Goal: Task Accomplishment & Management: Manage account settings

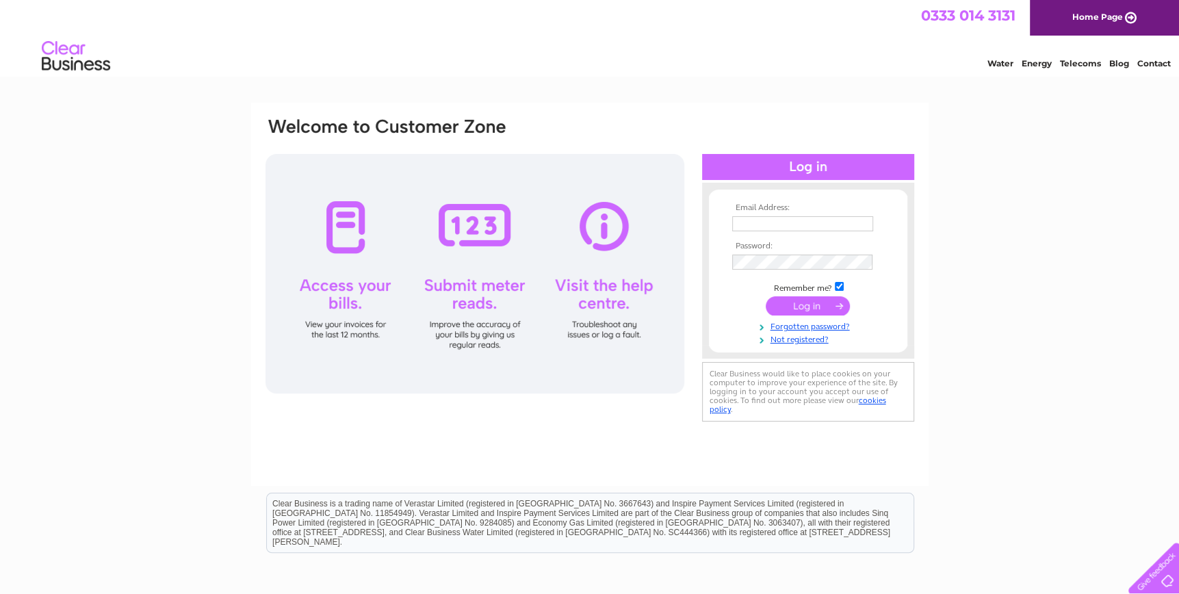
type input "peter@conistonms.co.uk"
click at [815, 302] on input "submit" at bounding box center [808, 305] width 84 height 19
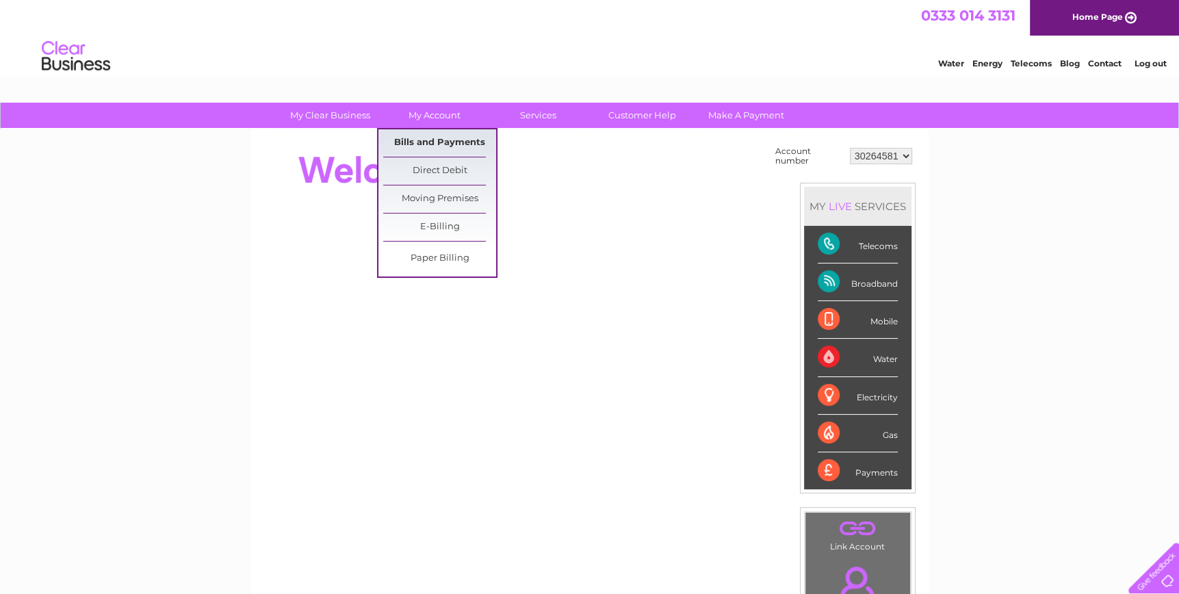
click at [430, 144] on link "Bills and Payments" at bounding box center [439, 142] width 113 height 27
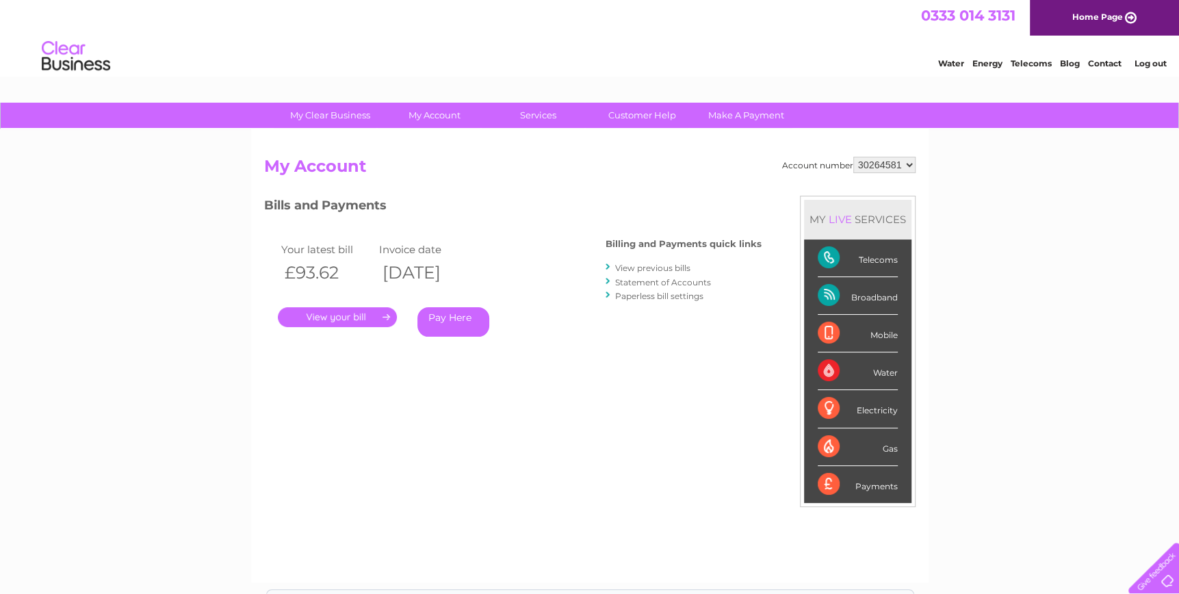
click at [363, 314] on link "." at bounding box center [337, 317] width 119 height 20
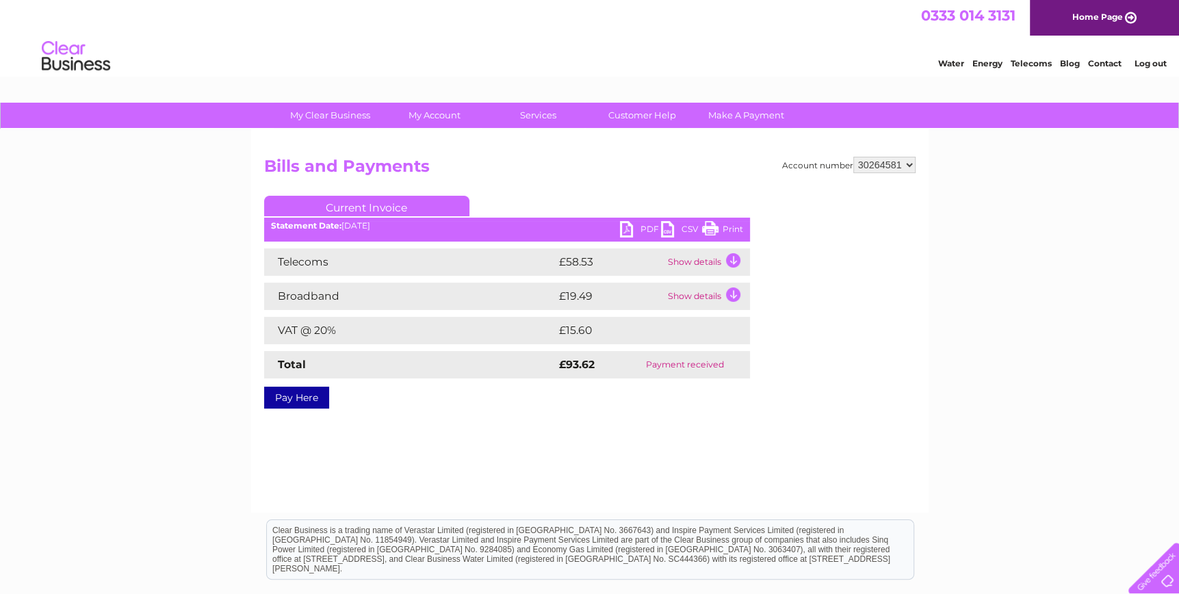
click at [722, 259] on td "Show details" at bounding box center [707, 261] width 86 height 27
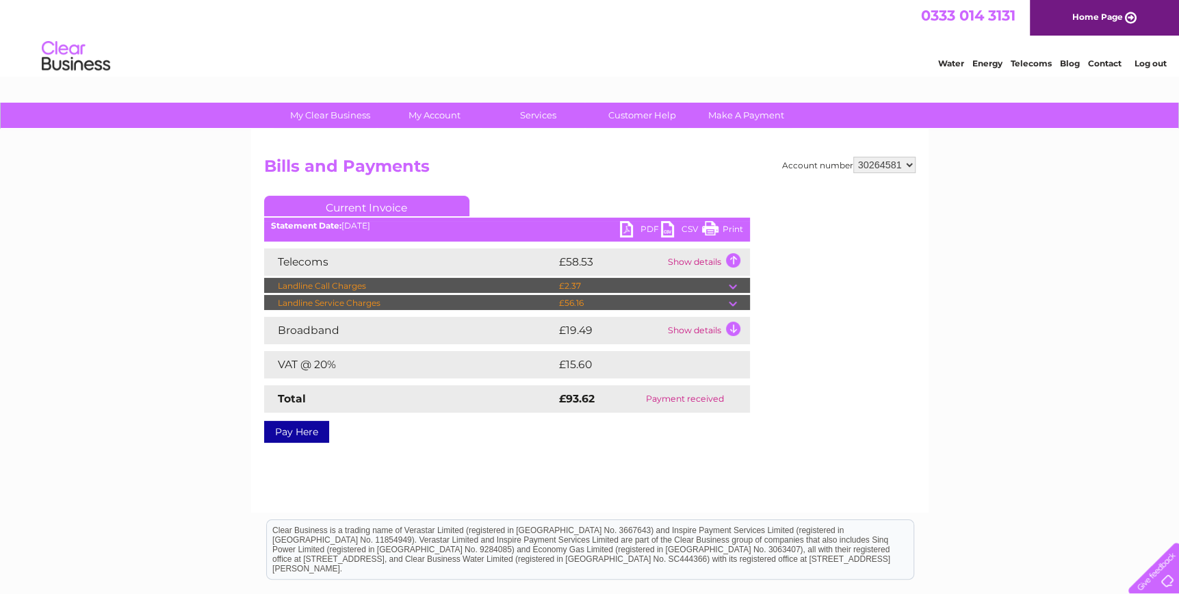
click at [618, 302] on td "£56.16" at bounding box center [641, 303] width 173 height 16
click at [729, 302] on td at bounding box center [739, 303] width 21 height 16
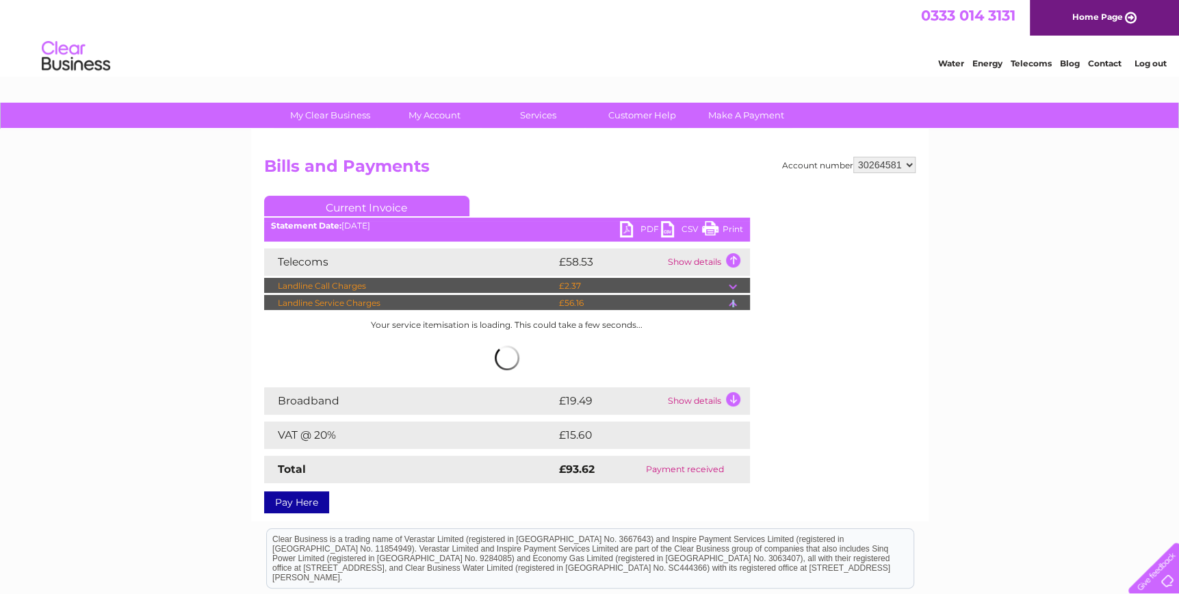
click at [729, 302] on td at bounding box center [739, 303] width 21 height 16
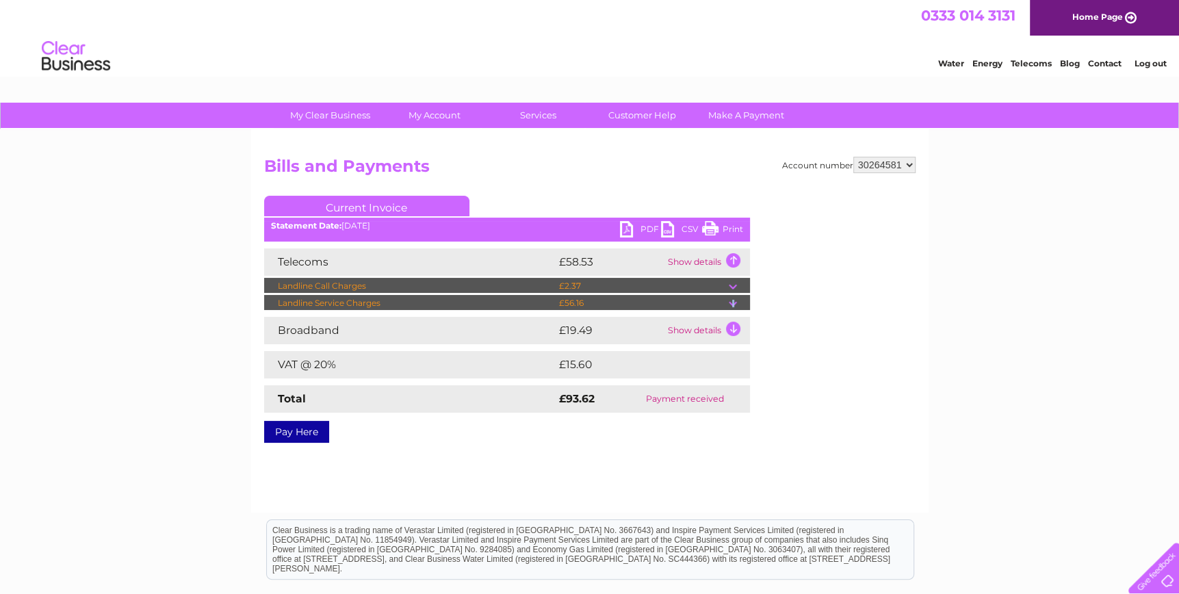
click at [729, 302] on td at bounding box center [739, 303] width 21 height 16
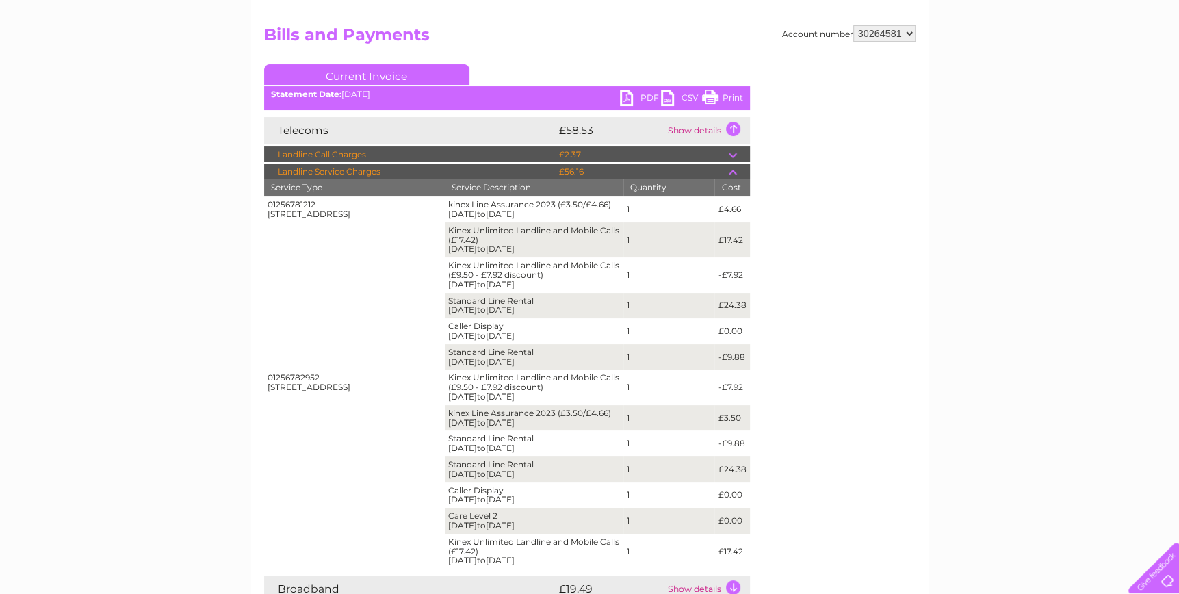
scroll to position [205, 0]
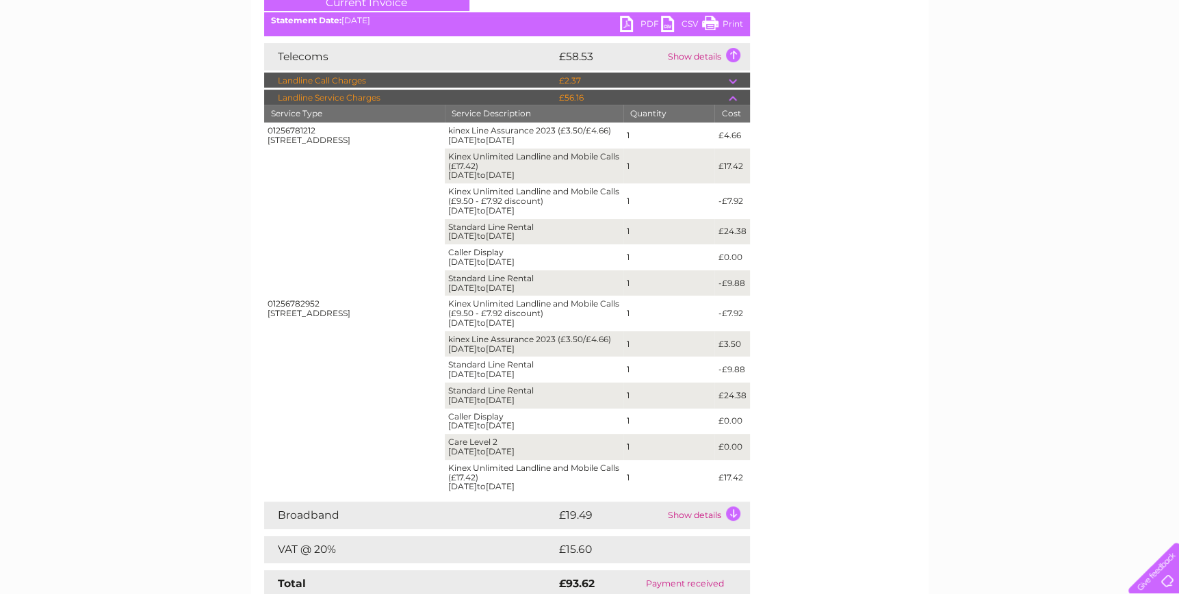
click at [735, 510] on td "Show details" at bounding box center [707, 514] width 86 height 27
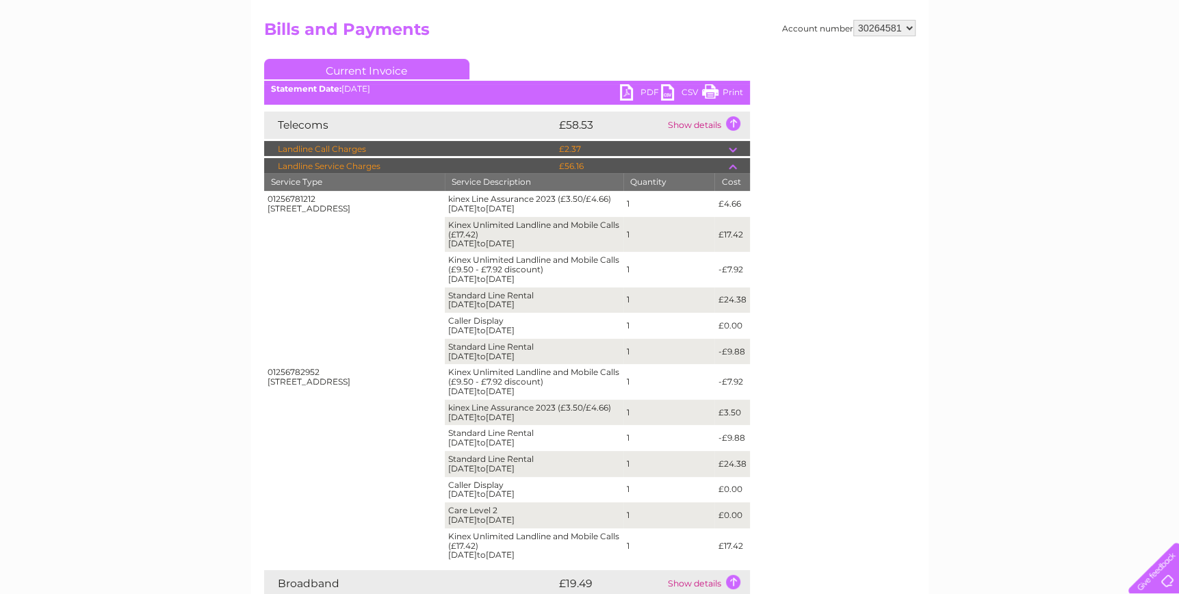
scroll to position [0, 0]
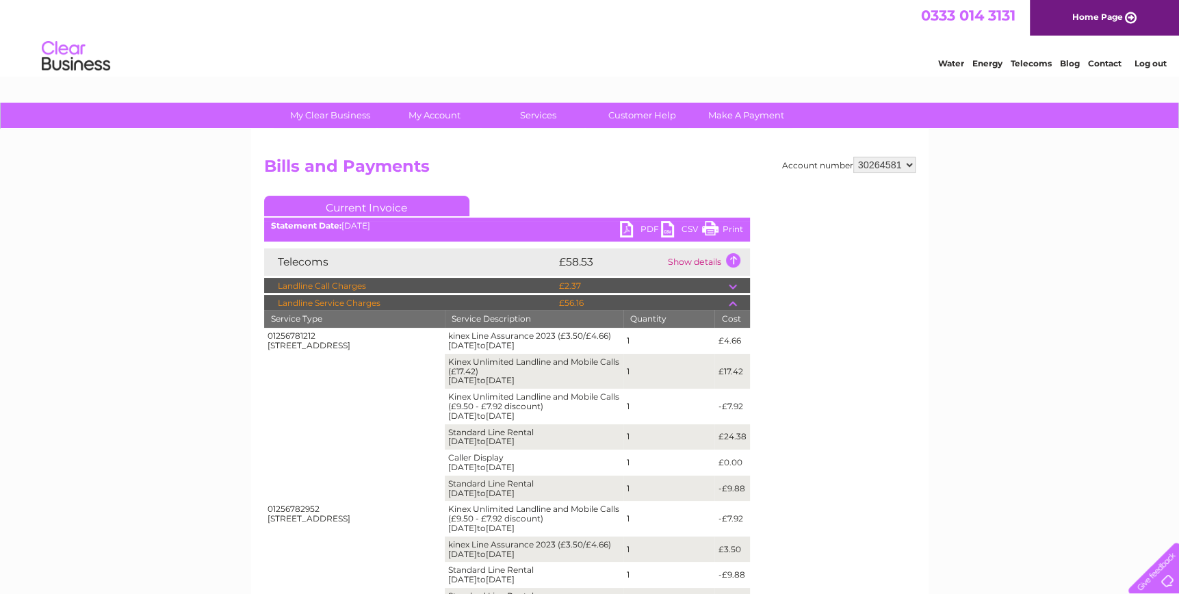
click at [643, 231] on link "PDF" at bounding box center [640, 231] width 41 height 20
